Goal: Task Accomplishment & Management: Complete application form

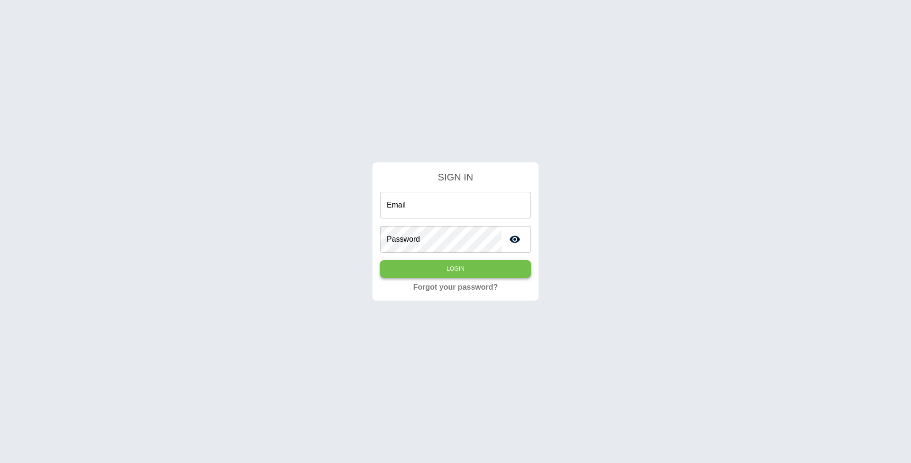
type input "**********"
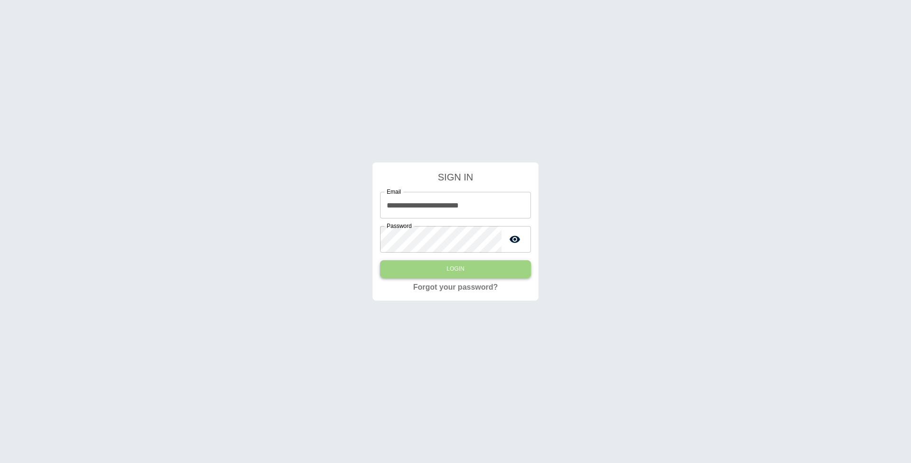
click at [465, 275] on button "Login" at bounding box center [455, 269] width 151 height 18
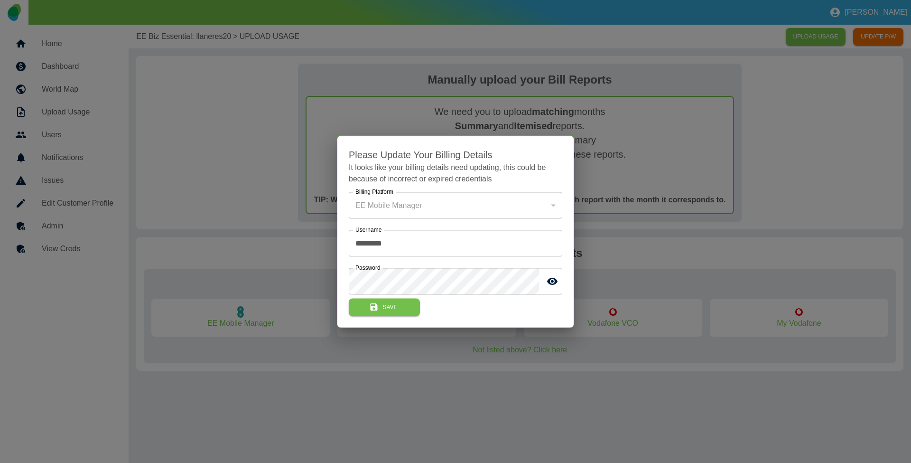
click at [209, 136] on div at bounding box center [455, 231] width 911 height 463
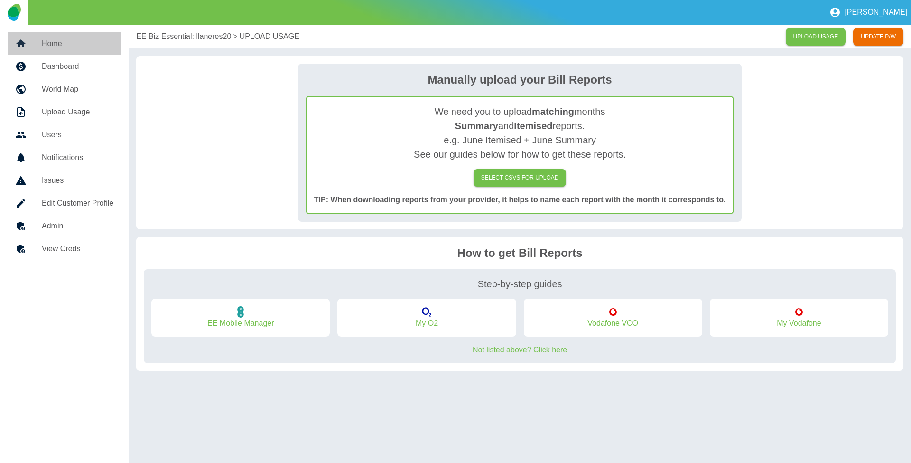
click at [78, 45] on h5 "Home" at bounding box center [78, 43] width 72 height 11
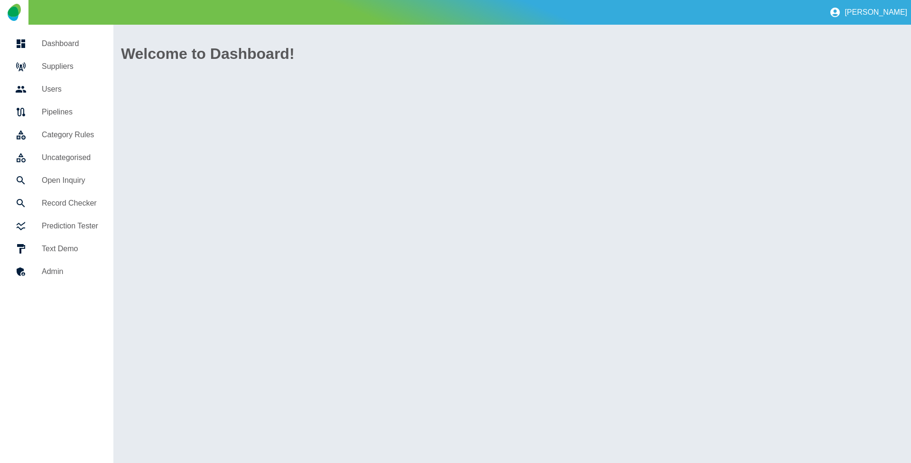
click at [70, 67] on h5 "Suppliers" at bounding box center [70, 66] width 56 height 11
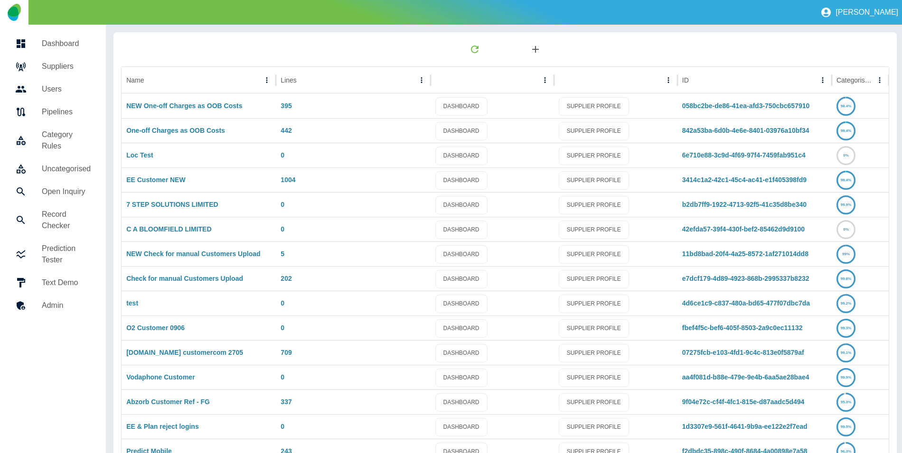
click at [531, 48] on icon "button" at bounding box center [535, 49] width 11 height 11
click at [53, 58] on link "Suppliers" at bounding box center [53, 66] width 91 height 23
click at [154, 105] on link "NEW One-off Charges as OOB Costs" at bounding box center [184, 106] width 116 height 8
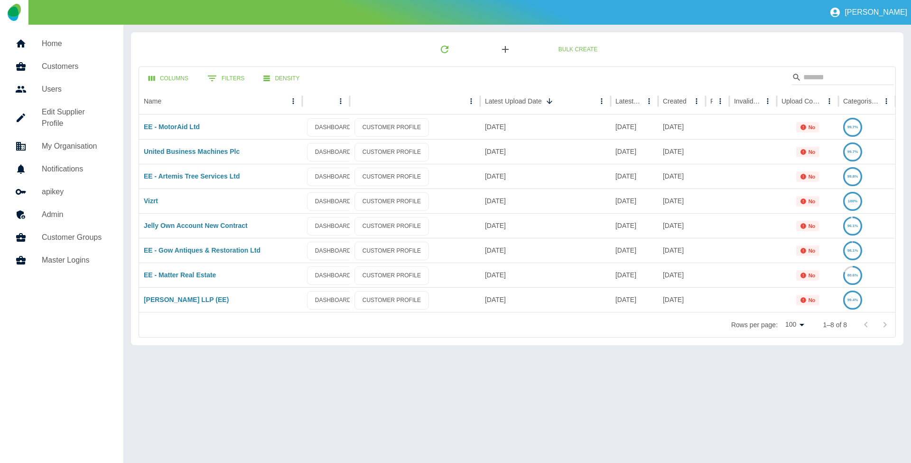
click at [508, 51] on icon "button" at bounding box center [505, 49] width 11 height 11
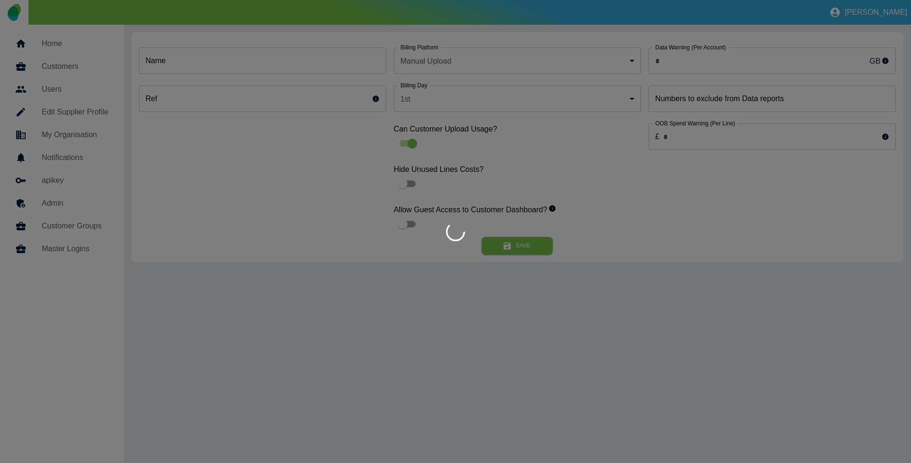
type input "*"
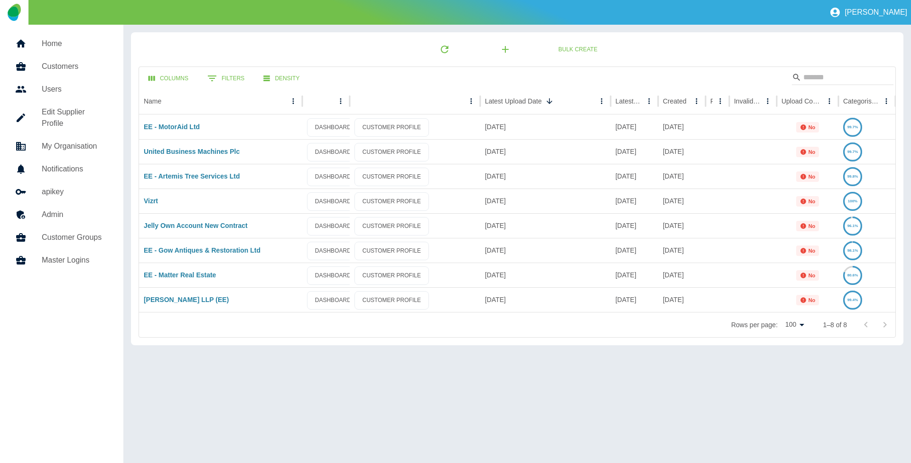
click at [51, 96] on link "Users" at bounding box center [62, 89] width 108 height 23
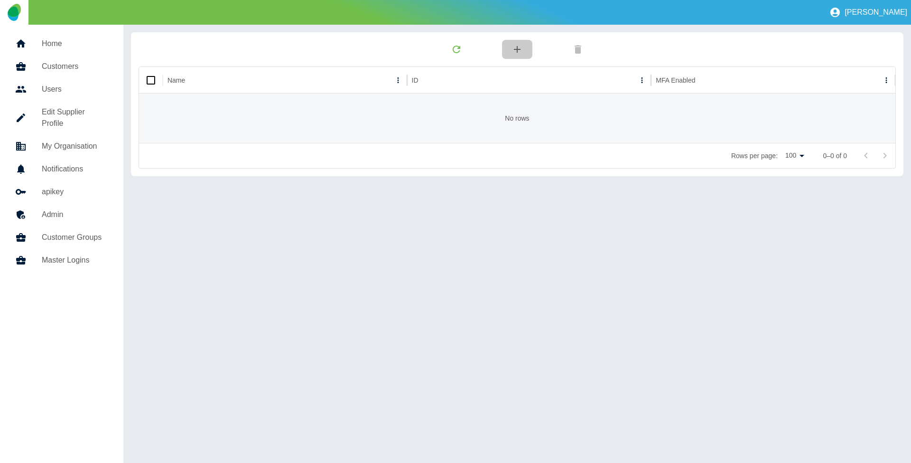
click at [520, 52] on icon "button" at bounding box center [517, 49] width 11 height 11
click at [73, 68] on h5 "Customers" at bounding box center [75, 66] width 66 height 11
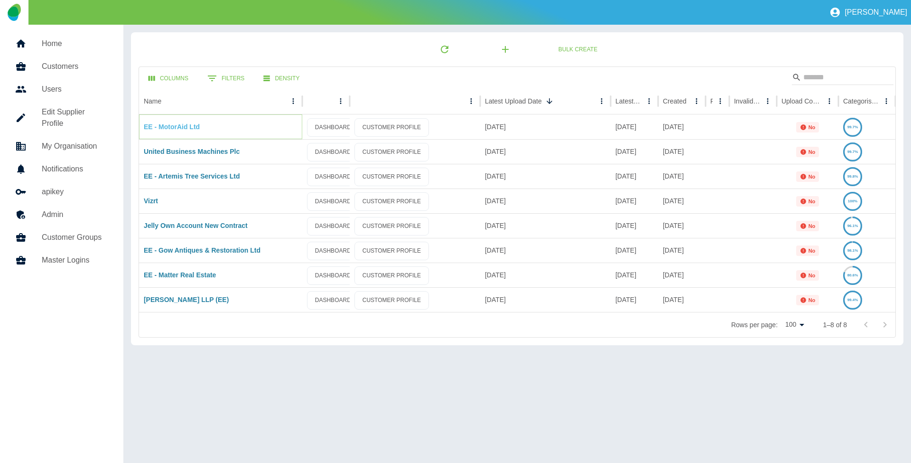
click at [183, 124] on link "EE - MotorAid Ltd" at bounding box center [172, 127] width 56 height 8
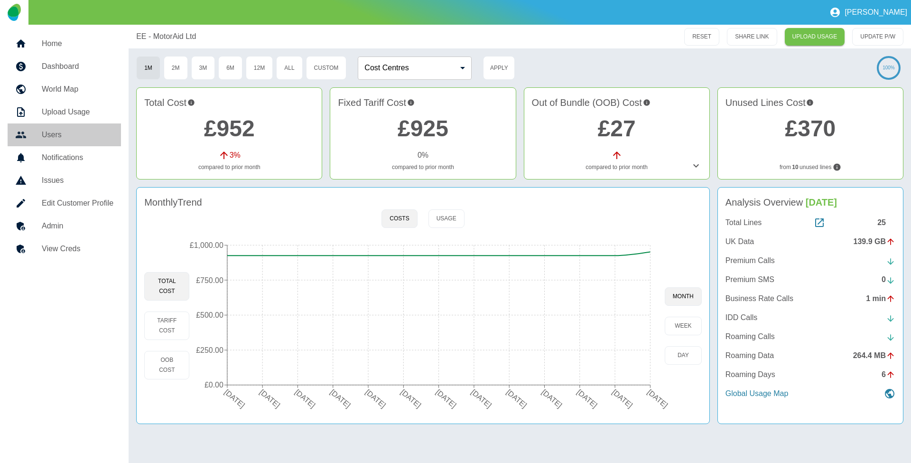
click at [80, 133] on h5 "Users" at bounding box center [78, 134] width 72 height 11
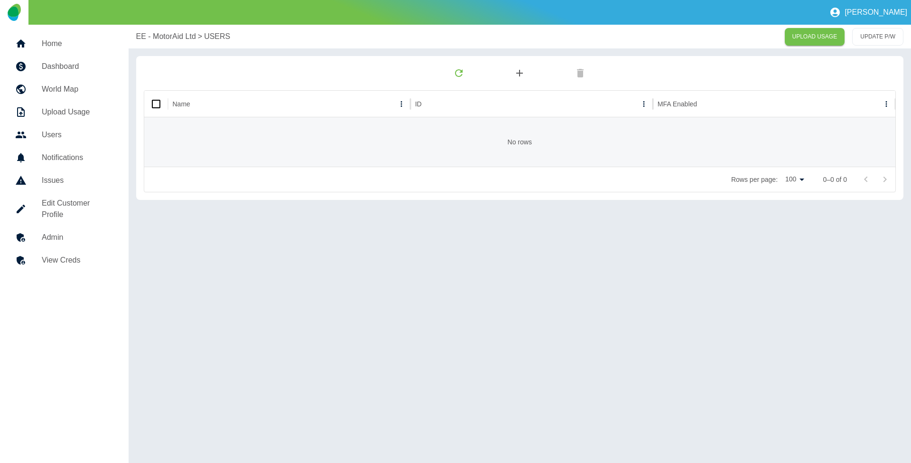
click at [519, 73] on icon "button" at bounding box center [519, 73] width 7 height 7
